Goal: Navigation & Orientation: Go to known website

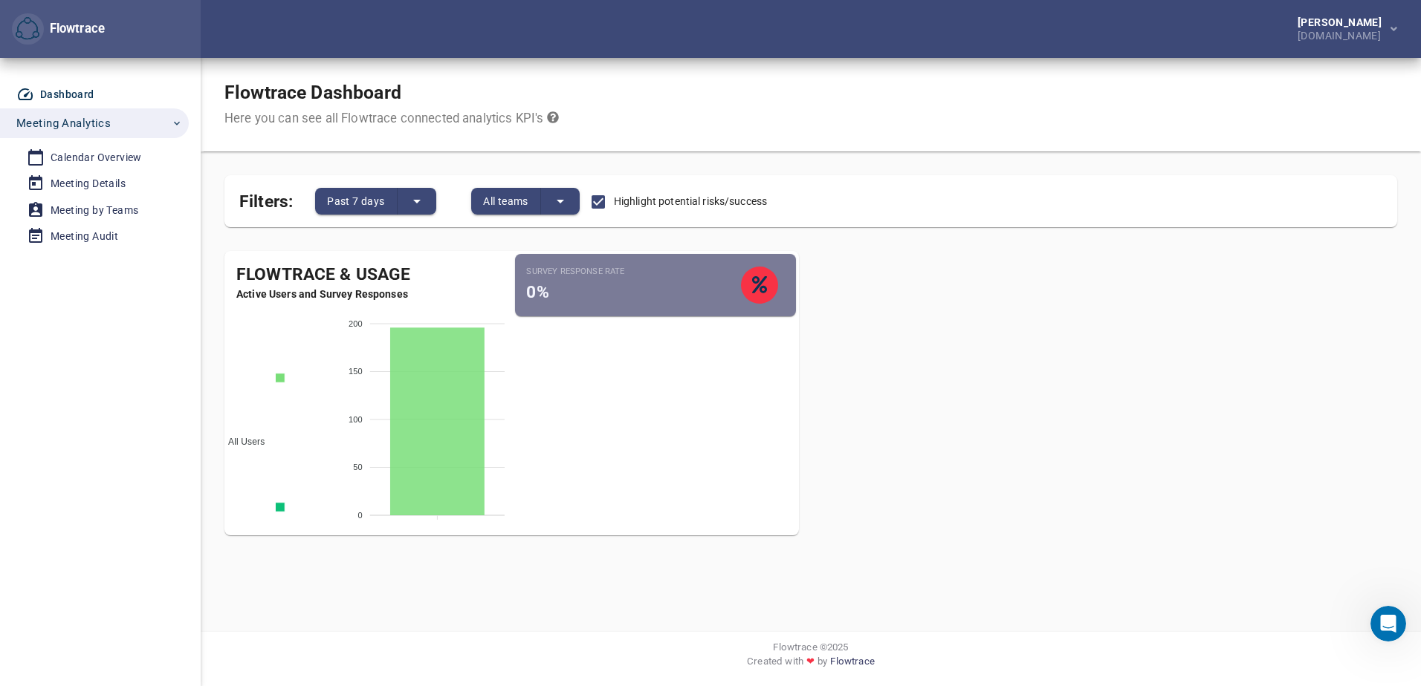
drag, startPoint x: 1247, startPoint y: 1, endPoint x: 1050, endPoint y: 385, distance: 431.3
click at [1050, 385] on div "Flowtrace & Usage Active Users and Survey Responses All Users Active Employees …" at bounding box center [810, 399] width 1196 height 321
